Goal: Find specific fact: Find specific fact

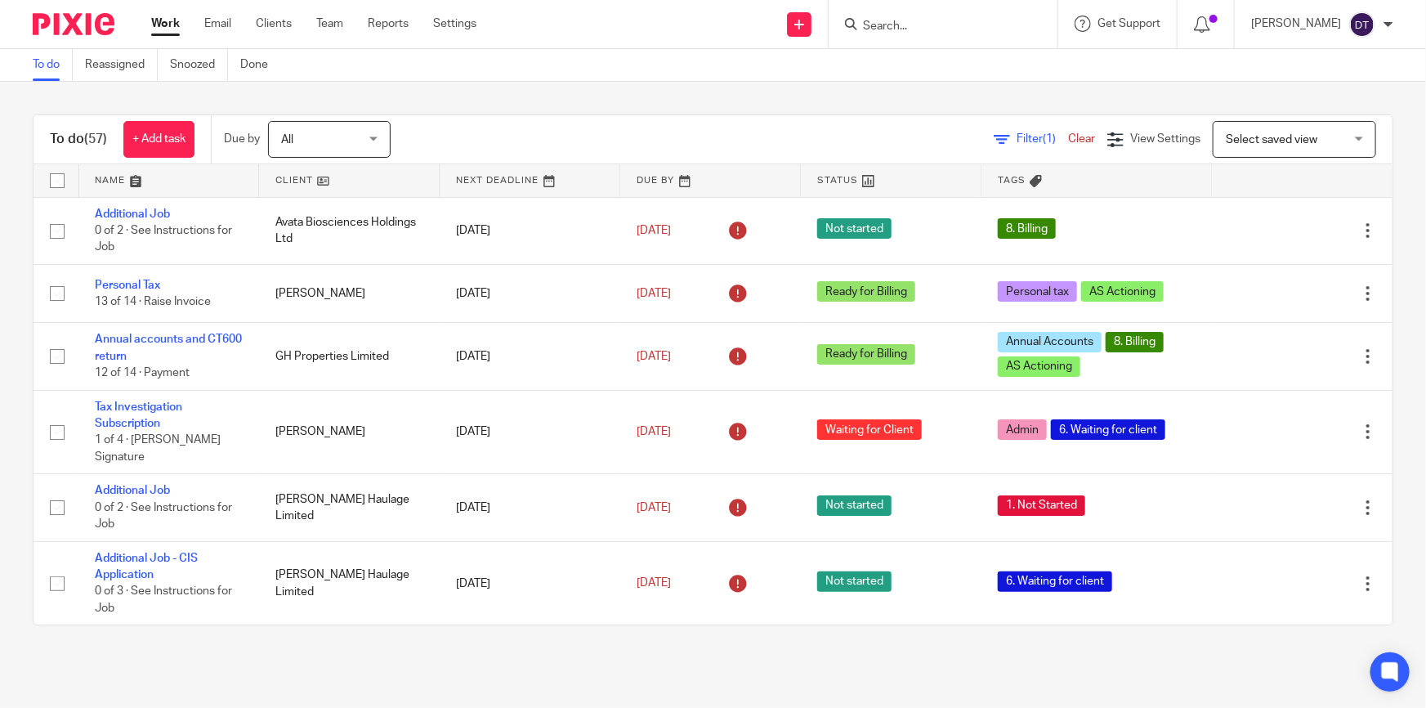
click at [904, 20] on input "Search" at bounding box center [934, 27] width 147 height 15
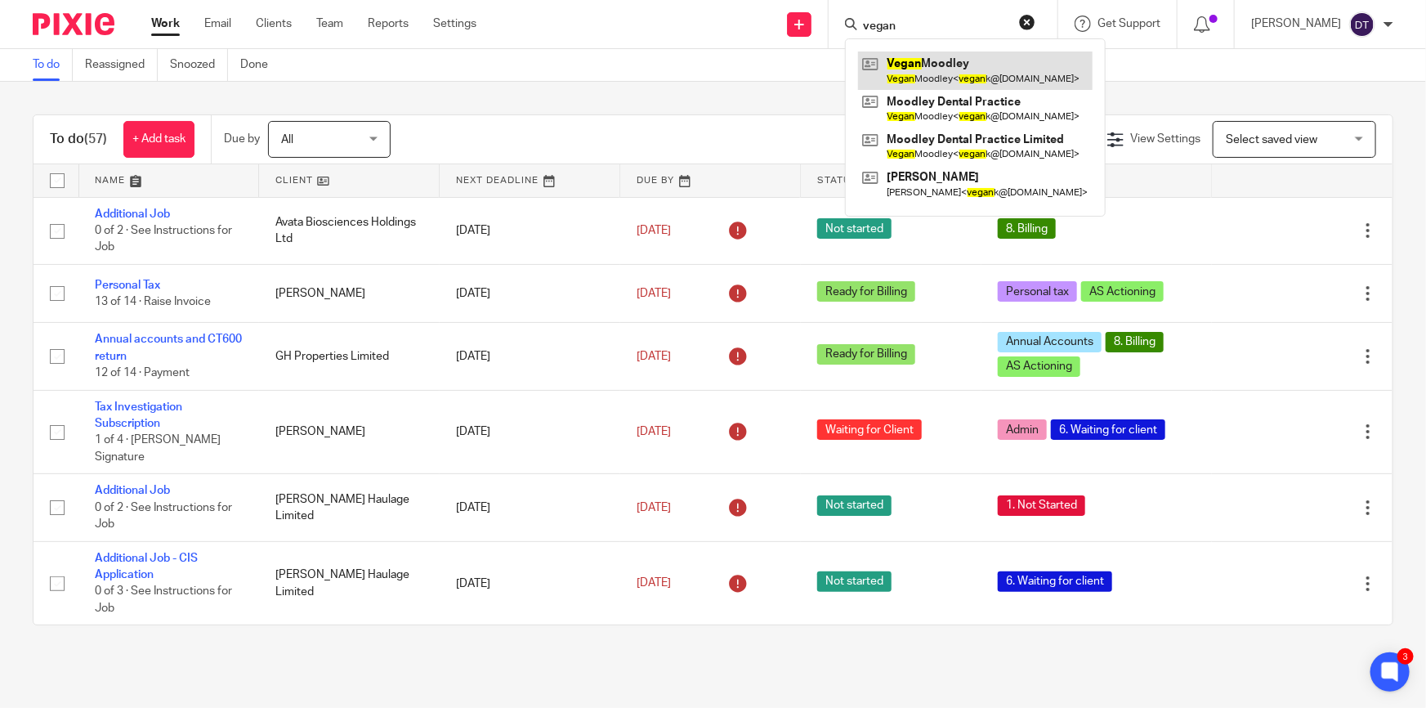
type input "vegan"
click at [931, 56] on link at bounding box center [975, 70] width 234 height 38
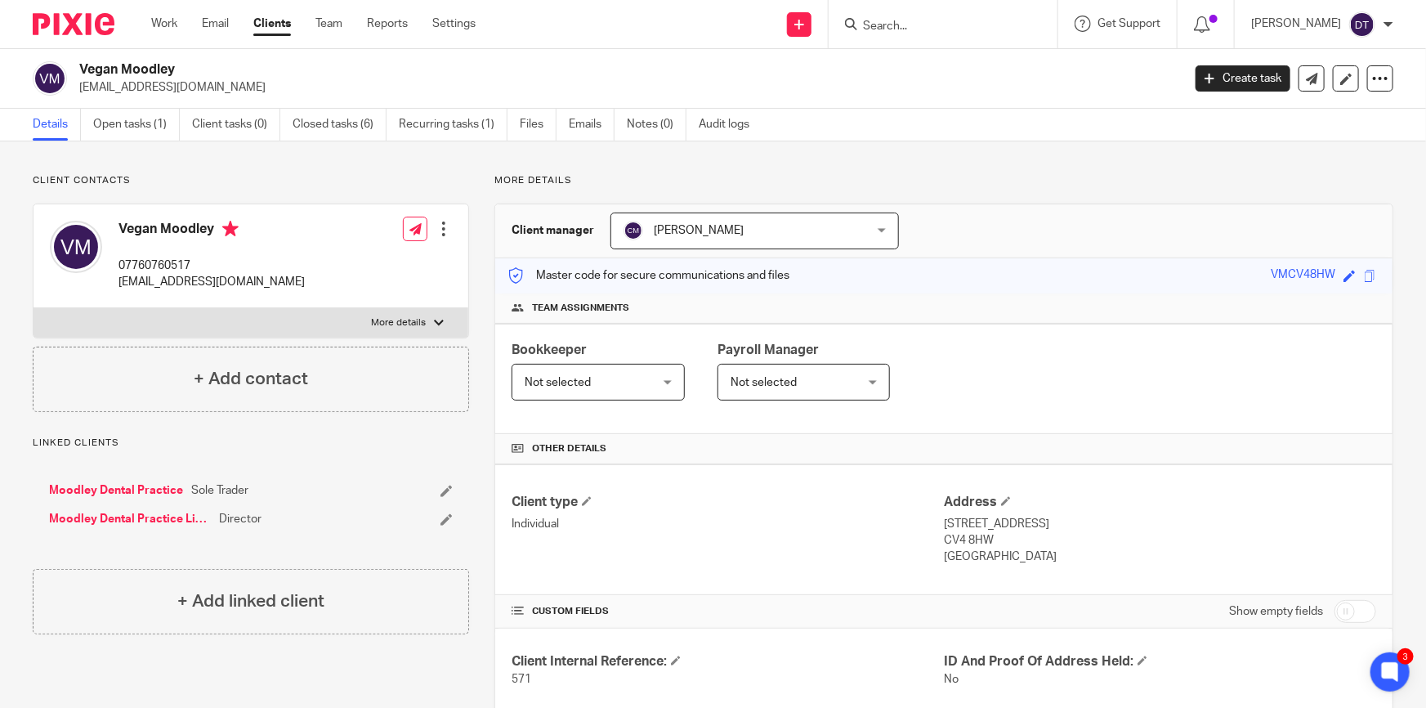
drag, startPoint x: 988, startPoint y: 538, endPoint x: 943, endPoint y: 541, distance: 45.1
click at [944, 540] on p "CV4 8HW" at bounding box center [1160, 540] width 432 height 16
click at [1079, 548] on p "United Kingdom" at bounding box center [1160, 556] width 432 height 16
